Goal: Task Accomplishment & Management: Manage account settings

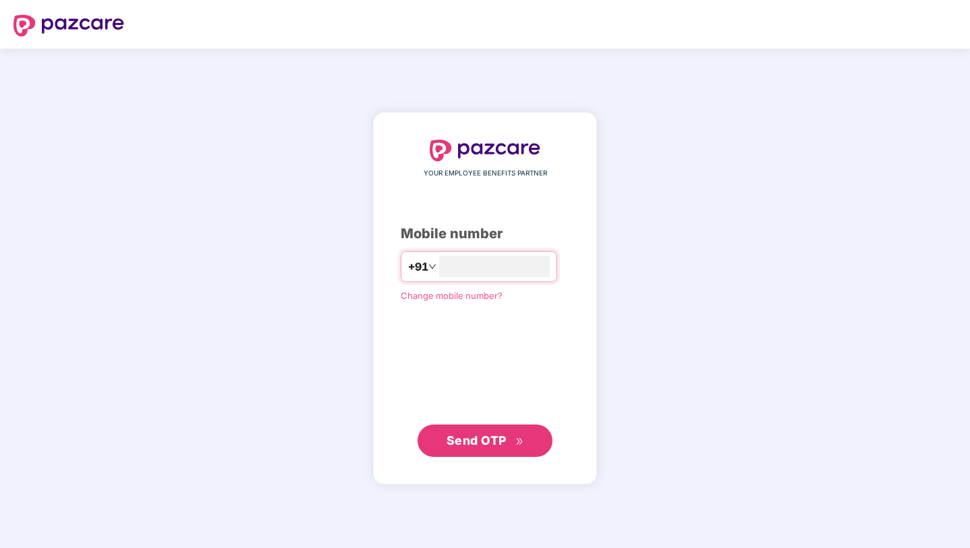
type input "**********"
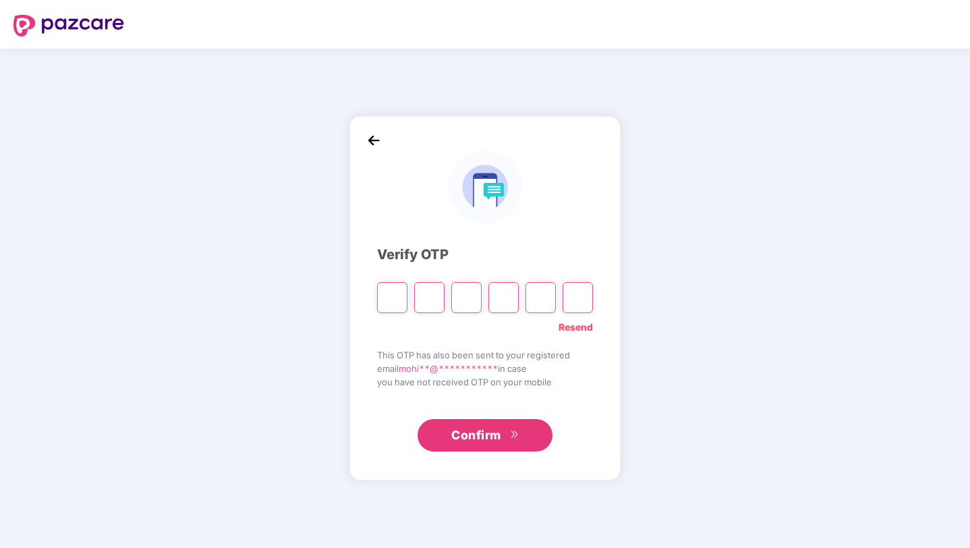
type input "*"
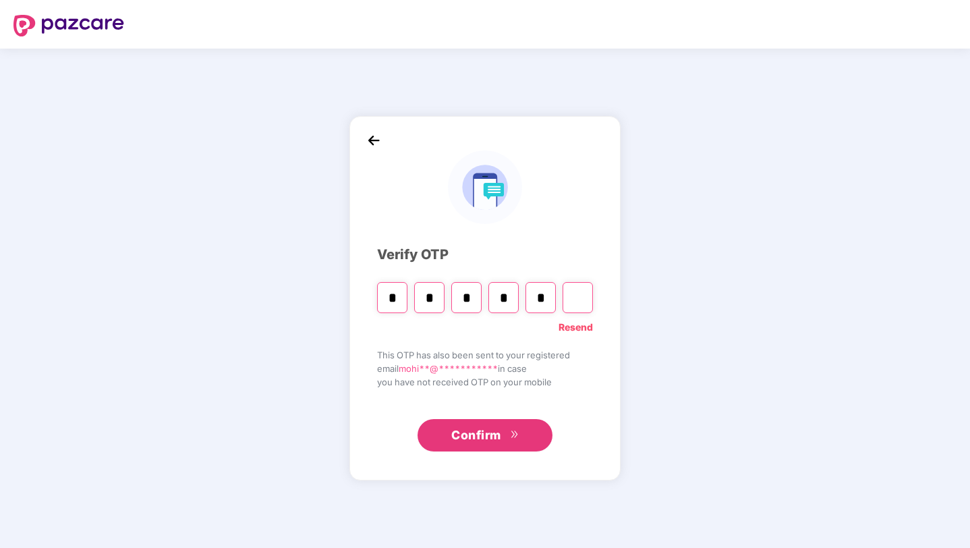
type input "*"
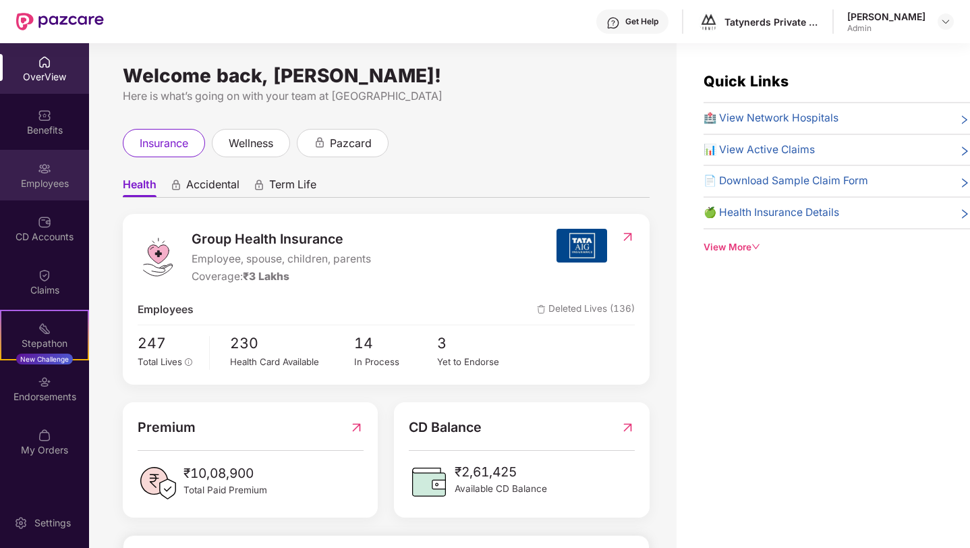
click at [58, 180] on div "Employees" at bounding box center [44, 183] width 89 height 13
